Goal: Transaction & Acquisition: Purchase product/service

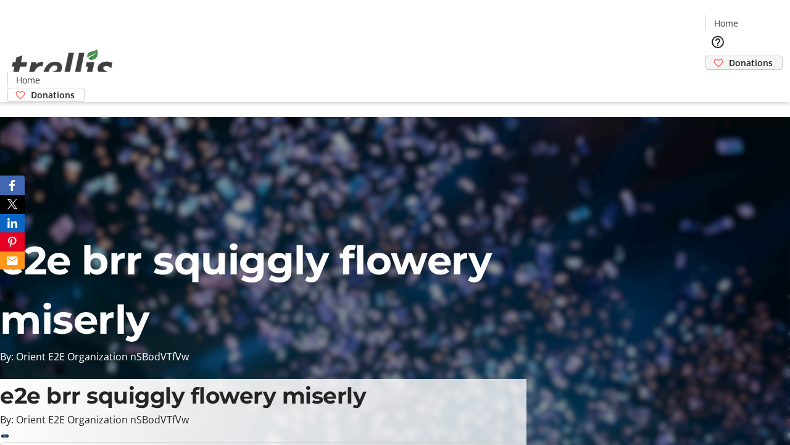
click at [729, 56] on span "Donations" at bounding box center [751, 62] width 44 height 13
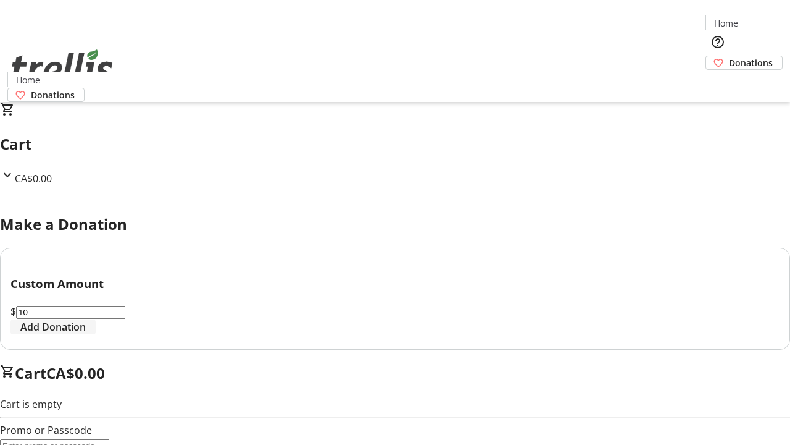
click at [86, 334] on span "Add Donation" at bounding box center [52, 326] width 65 height 15
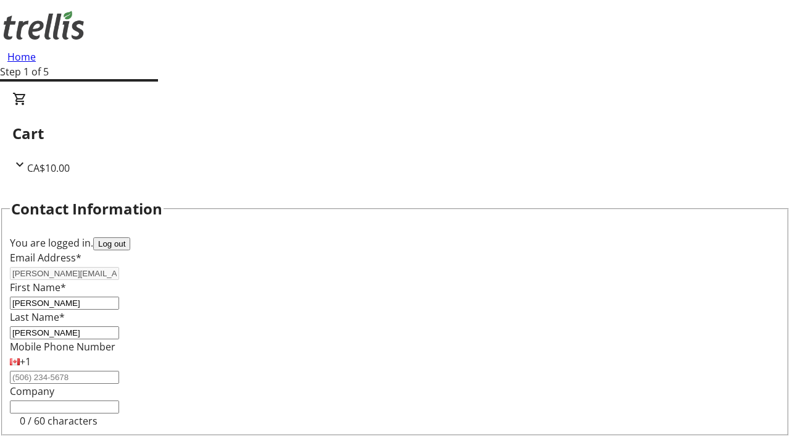
select select "BC"
select select "CA"
type input "V1Y 0C2"
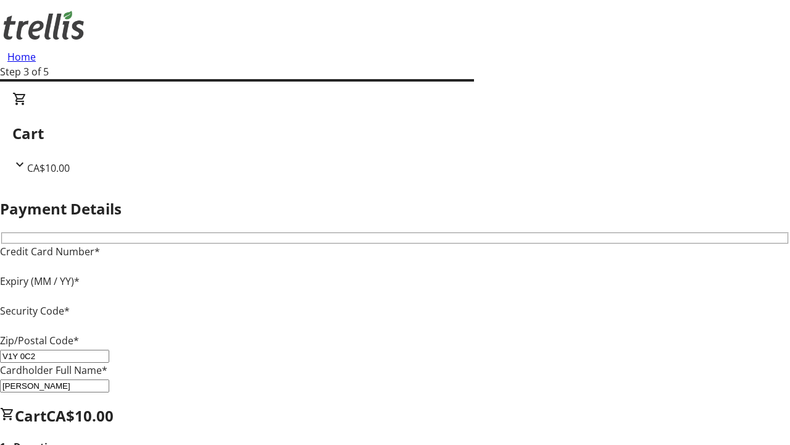
type input "V1Y 0C2"
